Goal: Find specific page/section: Find specific page/section

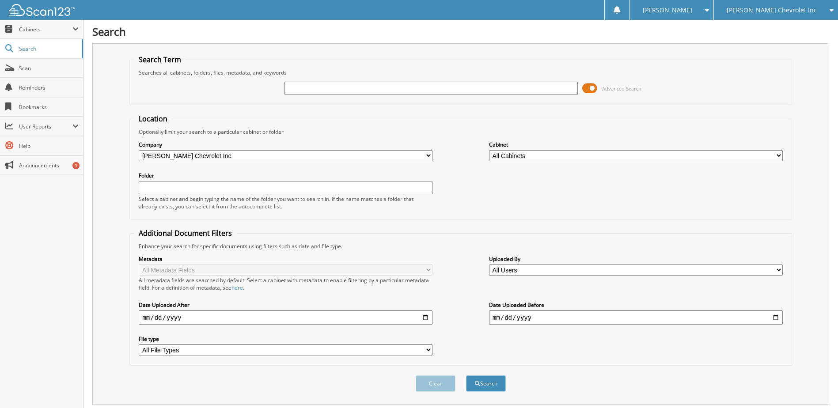
click at [332, 76] on div "Advanced Search" at bounding box center [460, 88] width 652 height 24
click at [333, 91] on input "text" at bounding box center [431, 88] width 294 height 13
type input "c47478"
click at [466, 375] on button "Search" at bounding box center [486, 383] width 40 height 16
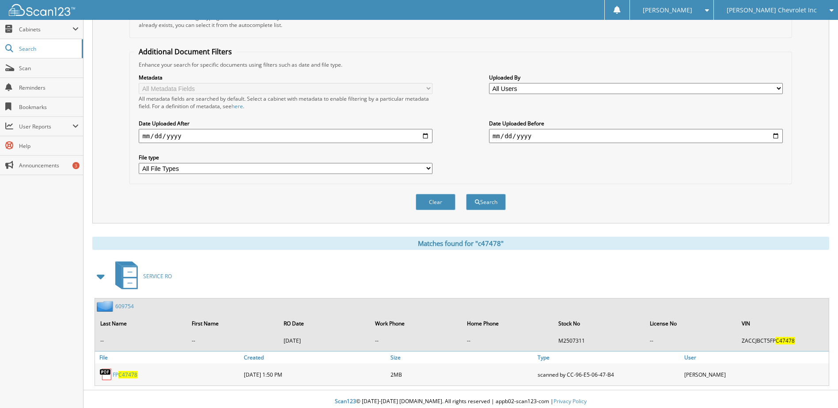
scroll to position [186, 0]
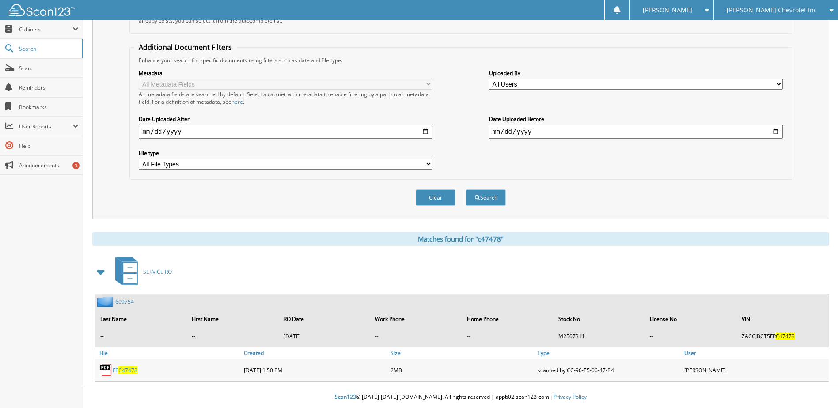
click at [119, 369] on span "C47478" at bounding box center [127, 371] width 19 height 8
